Goal: Task Accomplishment & Management: Complete application form

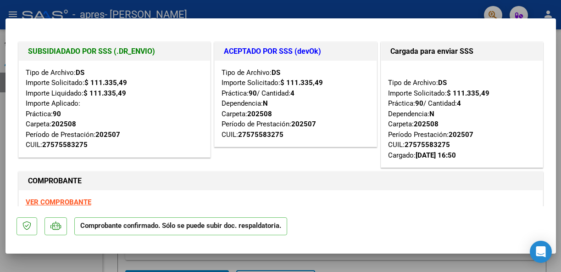
click at [459, 10] on div at bounding box center [280, 136] width 561 height 272
type input "$ 0,00"
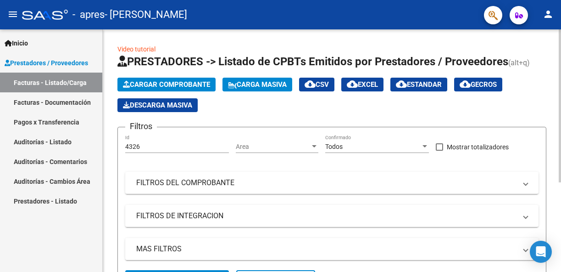
click at [189, 80] on span "Cargar Comprobante" at bounding box center [166, 84] width 87 height 8
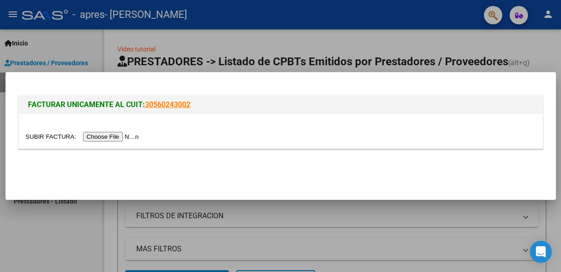
click at [116, 139] on input "file" at bounding box center [84, 137] width 116 height 10
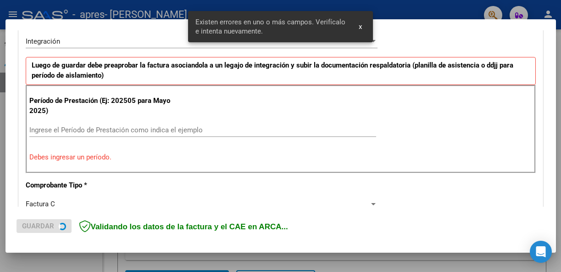
scroll to position [230, 0]
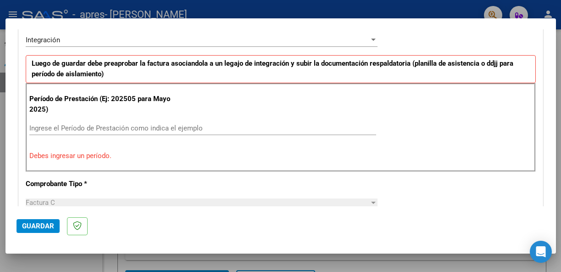
click at [195, 122] on div "Ingrese el Período de Prestación como indica el ejemplo" at bounding box center [202, 128] width 347 height 14
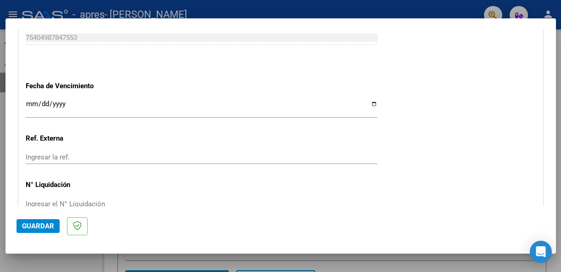
scroll to position [646, 0]
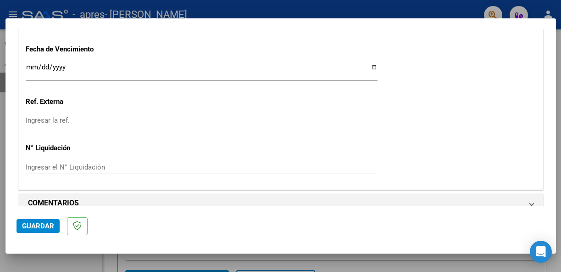
type input "202509"
click at [49, 229] on span "Guardar" at bounding box center [38, 226] width 32 height 8
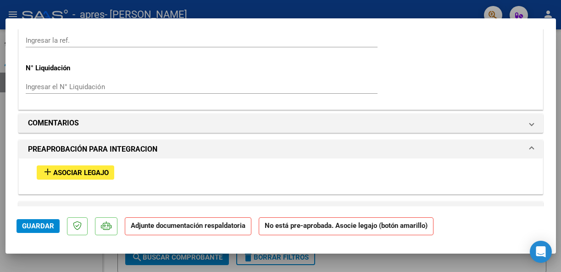
scroll to position [731, 0]
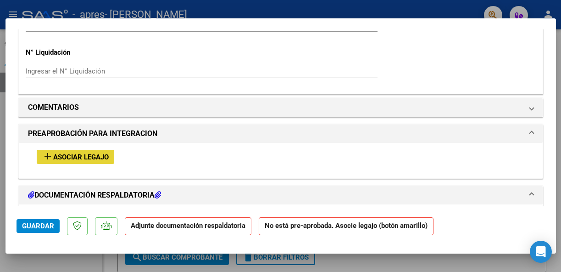
click at [98, 153] on span "Asociar Legajo" at bounding box center [81, 157] width 56 height 8
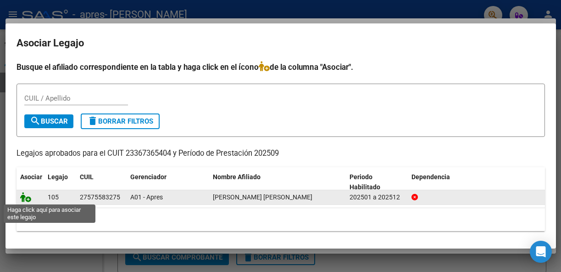
click at [25, 195] on icon at bounding box center [25, 197] width 11 height 10
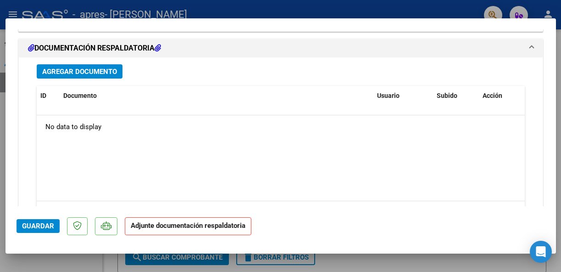
scroll to position [1040, 0]
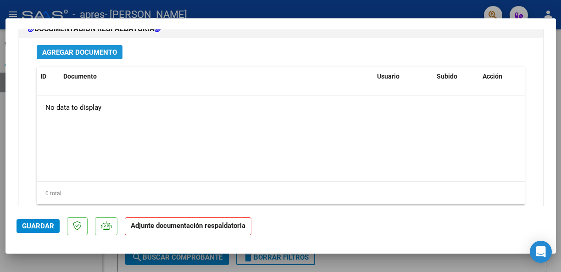
click at [100, 48] on span "Agregar Documento" at bounding box center [79, 52] width 75 height 8
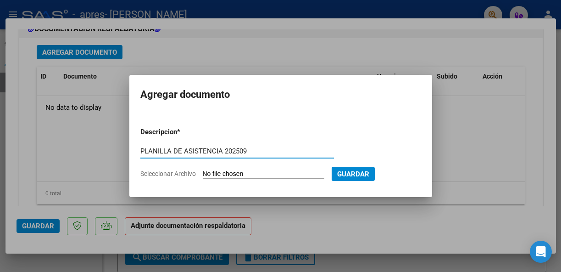
type input "PLANILLA DE ASISTENCIA 202509"
click at [188, 173] on span "Seleccionar Archivo" at bounding box center [168, 173] width 56 height 7
click at [203, 173] on input "Seleccionar Archivo" at bounding box center [264, 174] width 122 height 9
type input "C:\fakepath\09-25-[PERSON_NAME].jpg"
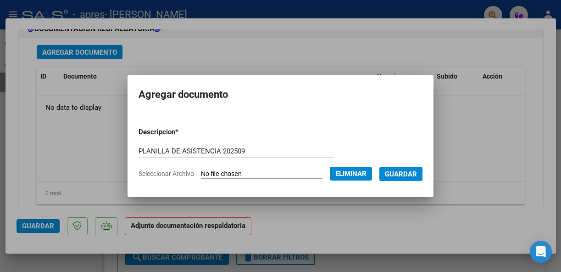
click at [414, 172] on span "Guardar" at bounding box center [401, 174] width 32 height 8
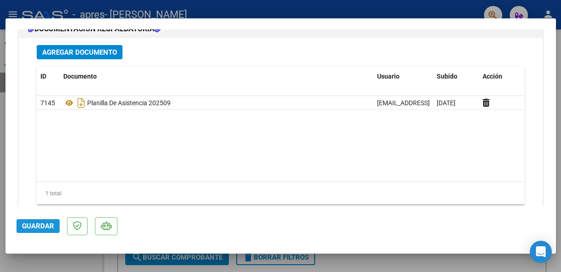
click at [37, 225] on span "Guardar" at bounding box center [38, 226] width 32 height 8
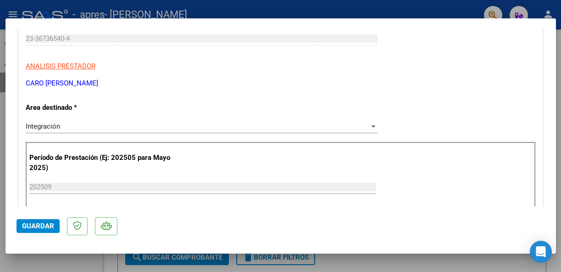
scroll to position [0, 0]
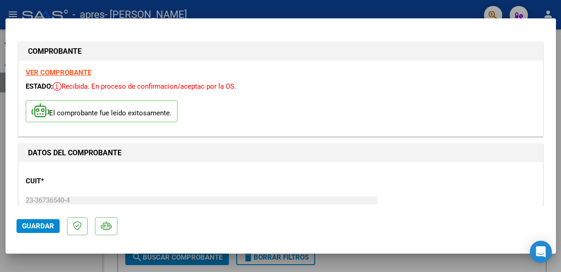
click at [301, 6] on div at bounding box center [280, 136] width 561 height 272
type input "$ 0,00"
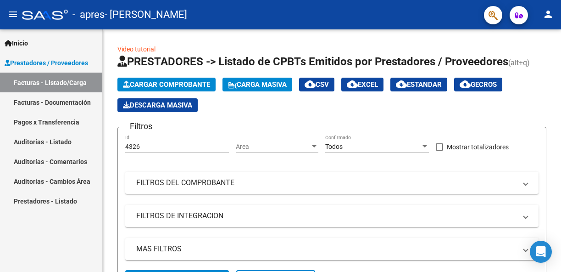
click at [61, 102] on link "Facturas - Documentación" at bounding box center [51, 102] width 102 height 20
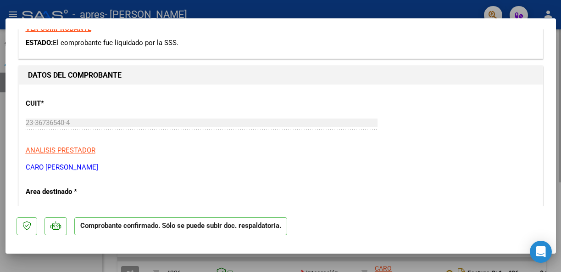
scroll to position [165, 0]
